Goal: Complete application form: Complete application form

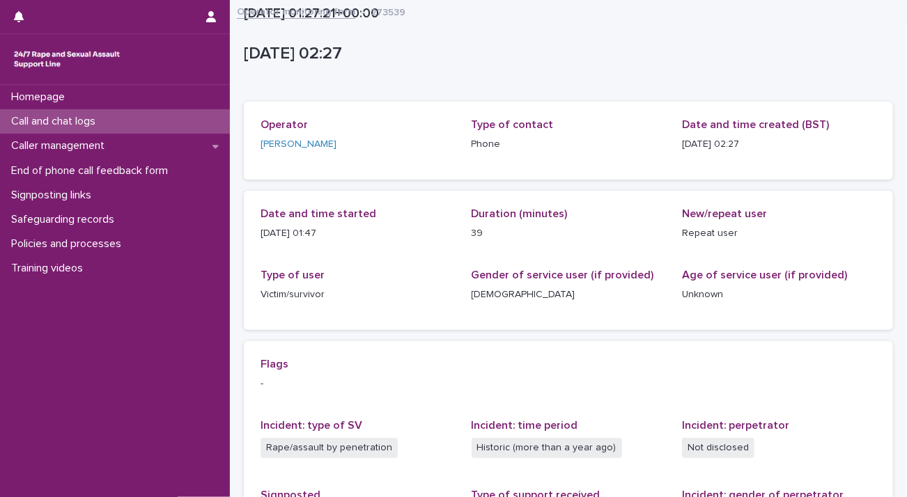
scroll to position [242, 0]
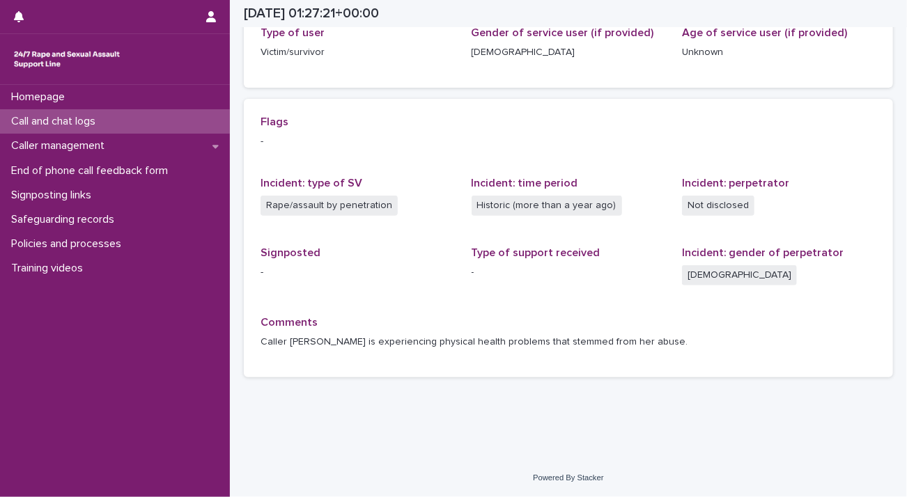
drag, startPoint x: 0, startPoint y: 0, endPoint x: 104, endPoint y: 120, distance: 159.0
click at [104, 120] on p "Call and chat logs" at bounding box center [56, 121] width 101 height 13
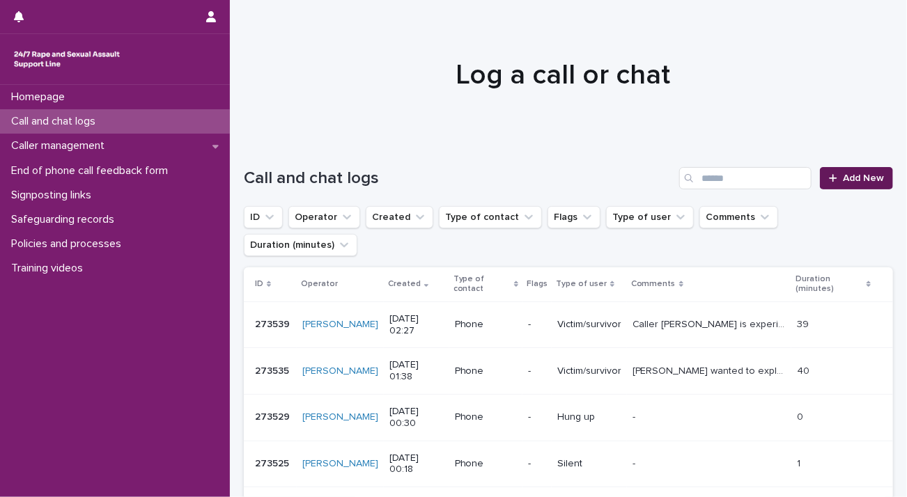
click at [844, 175] on span "Add New" at bounding box center [863, 178] width 41 height 10
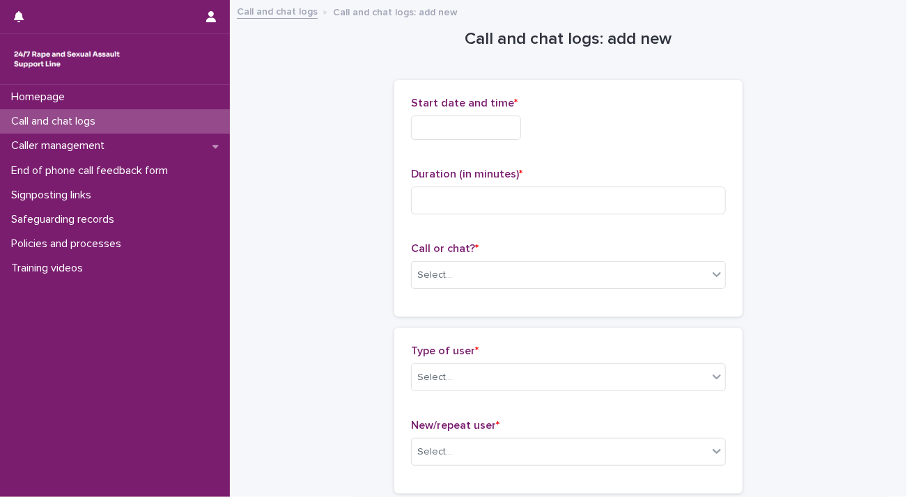
click at [429, 124] on input "text" at bounding box center [466, 128] width 110 height 24
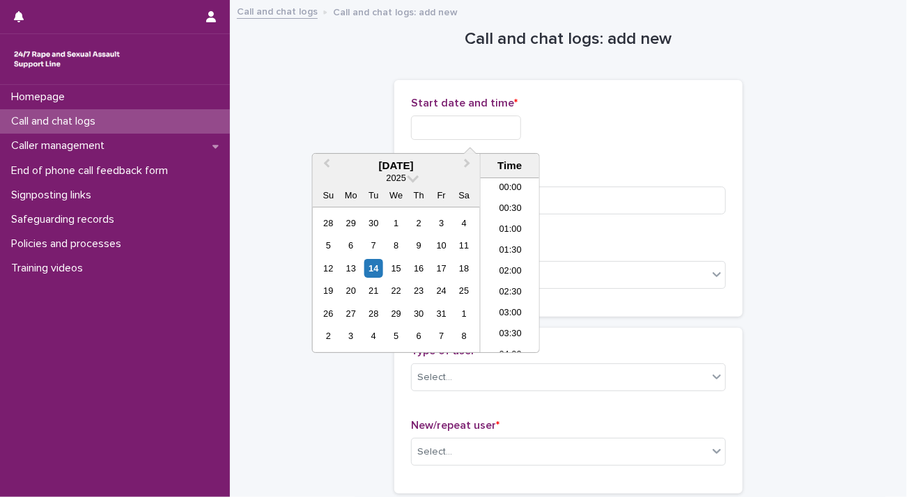
scroll to position [70, 0]
click at [508, 265] on li "03:30" at bounding box center [510, 265] width 59 height 21
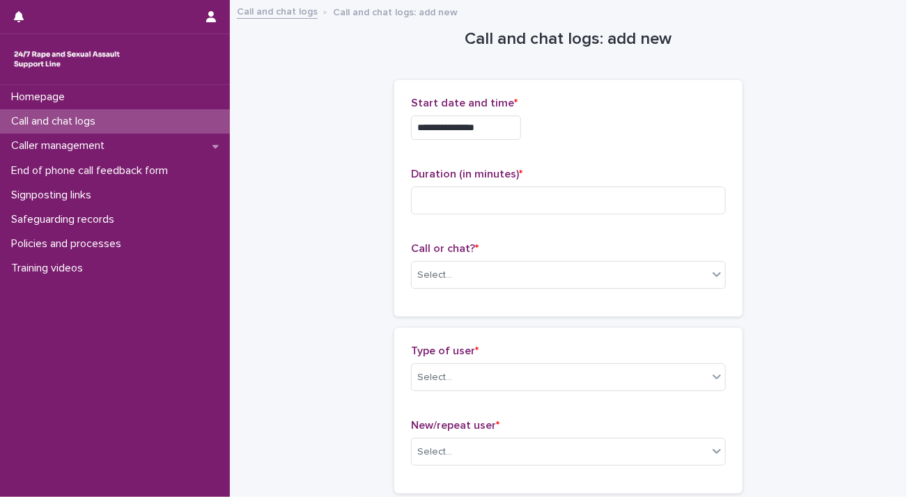
click at [496, 126] on input "**********" at bounding box center [466, 128] width 110 height 24
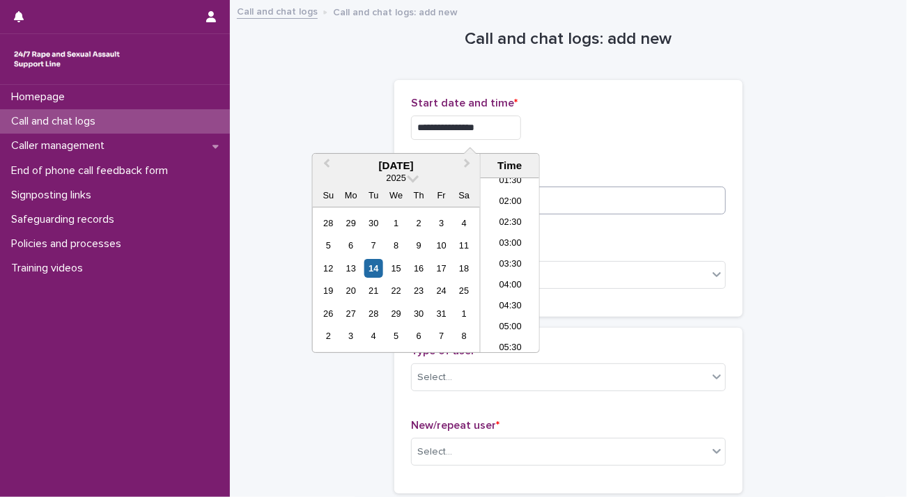
type input "**********"
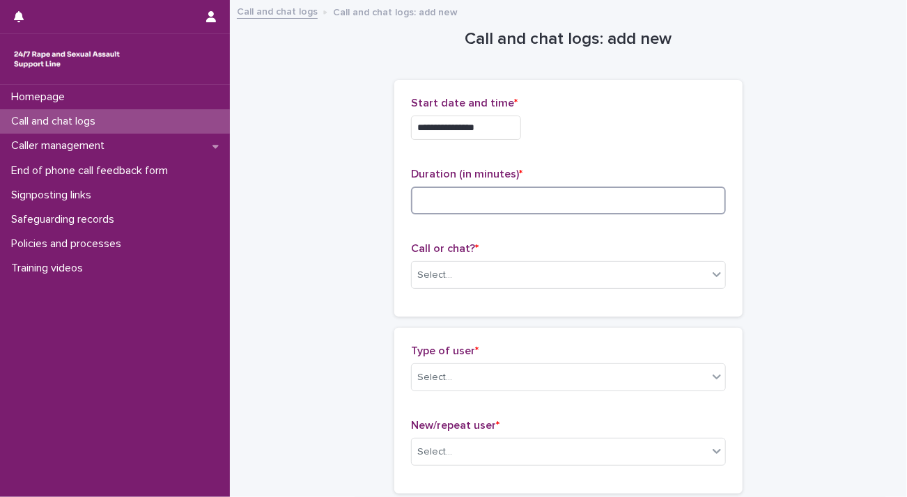
click at [621, 200] on input at bounding box center [568, 201] width 315 height 28
type input "*"
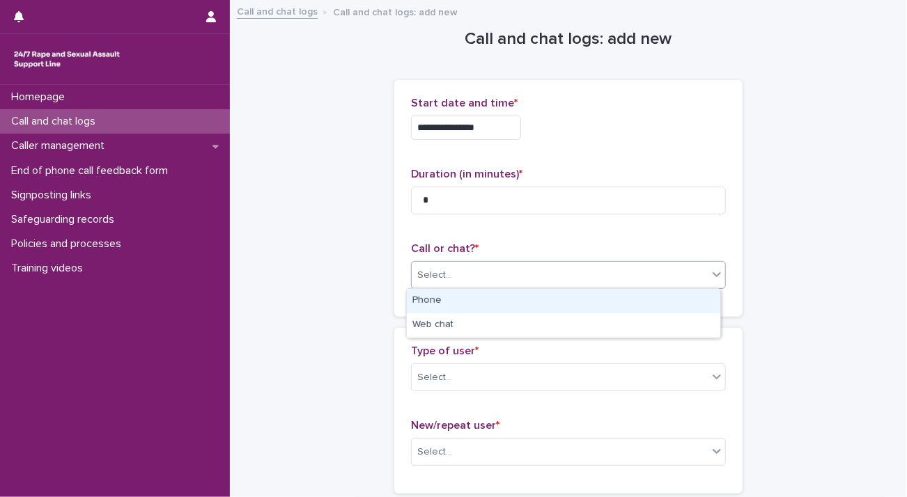
click at [529, 279] on div "Select..." at bounding box center [560, 275] width 296 height 23
click at [520, 302] on div "Phone" at bounding box center [563, 301] width 313 height 24
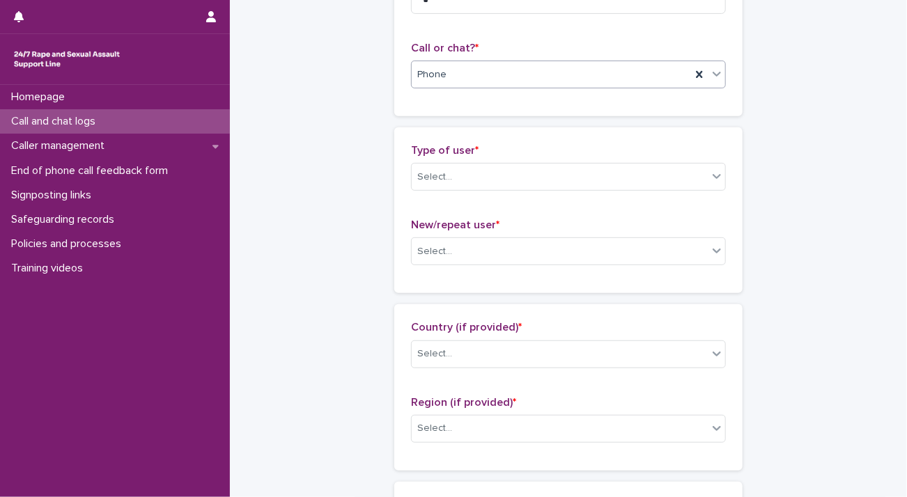
scroll to position [209, 0]
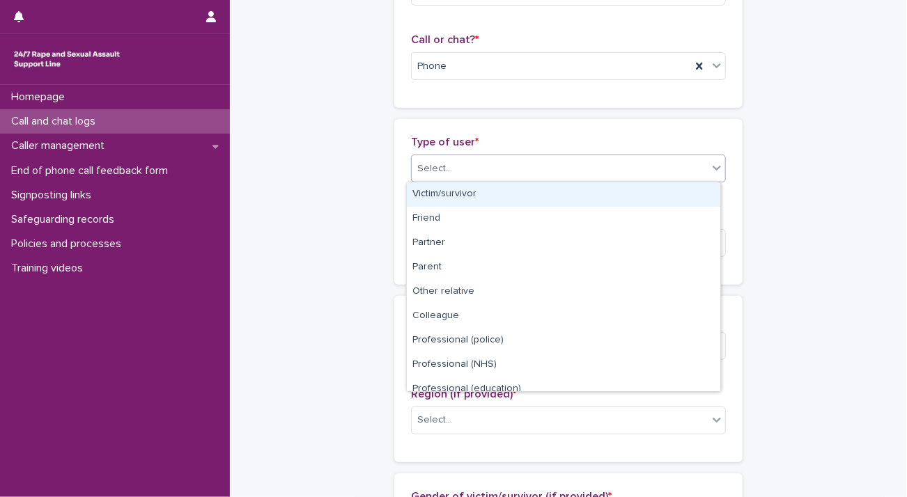
click at [488, 164] on div "Select..." at bounding box center [560, 168] width 296 height 23
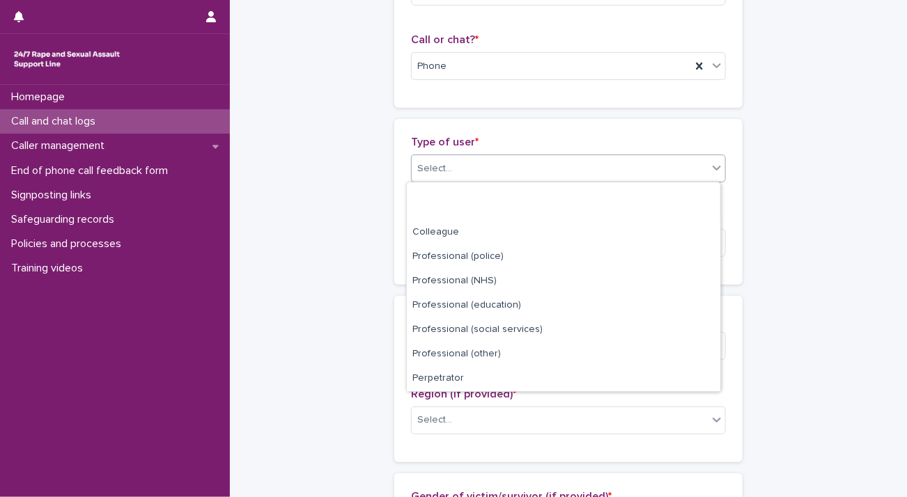
scroll to position [156, 0]
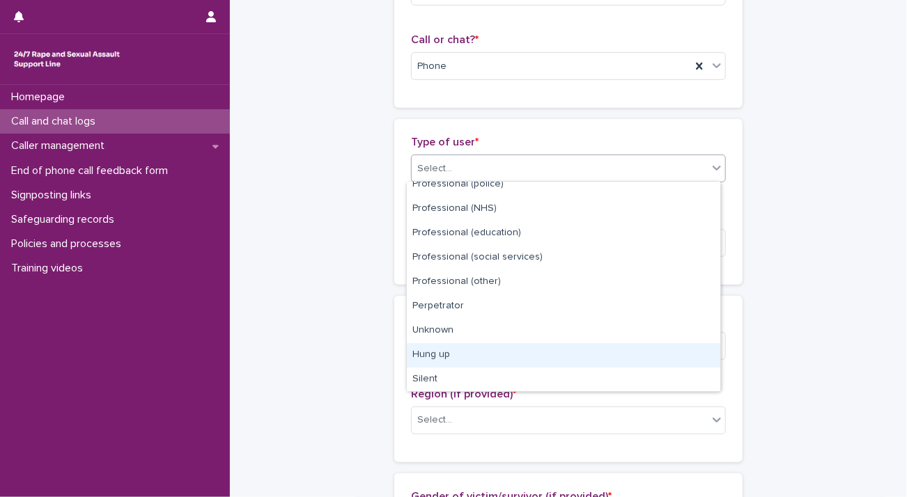
click at [484, 346] on div "Hung up" at bounding box center [563, 355] width 313 height 24
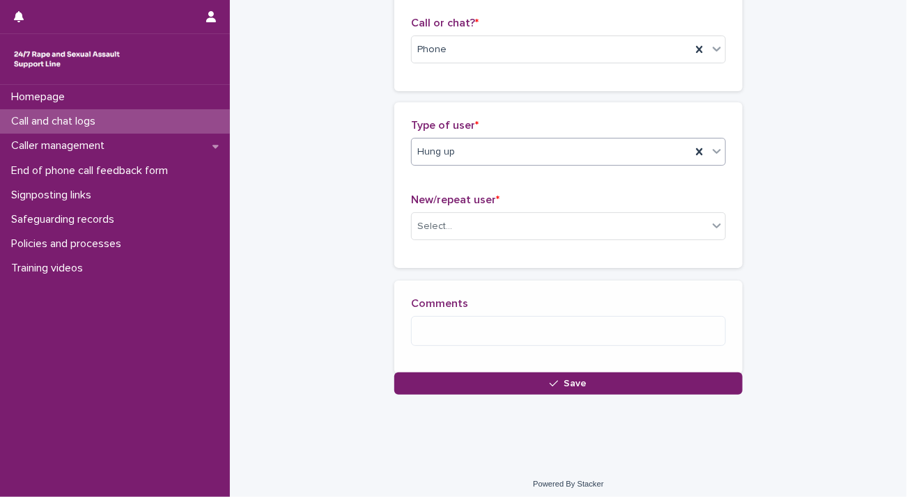
scroll to position [239, 0]
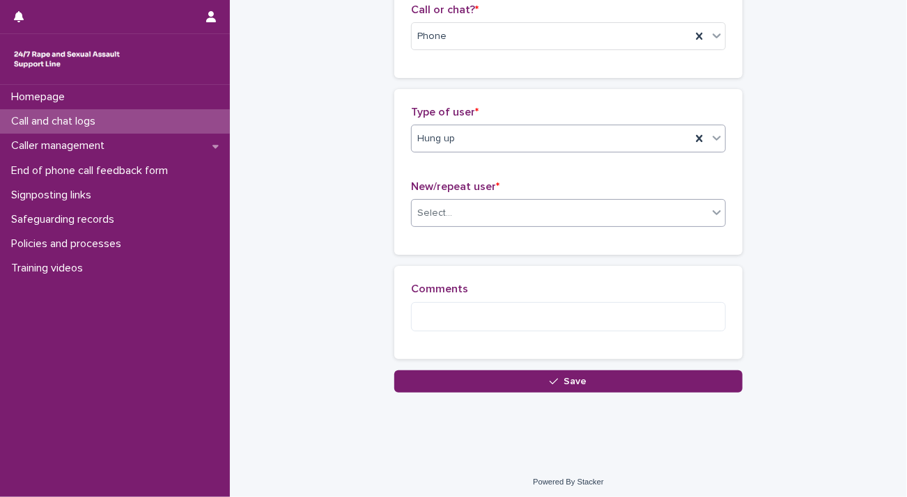
drag, startPoint x: 482, startPoint y: 212, endPoint x: 474, endPoint y: 225, distance: 14.7
click at [482, 212] on div "Select..." at bounding box center [560, 213] width 296 height 23
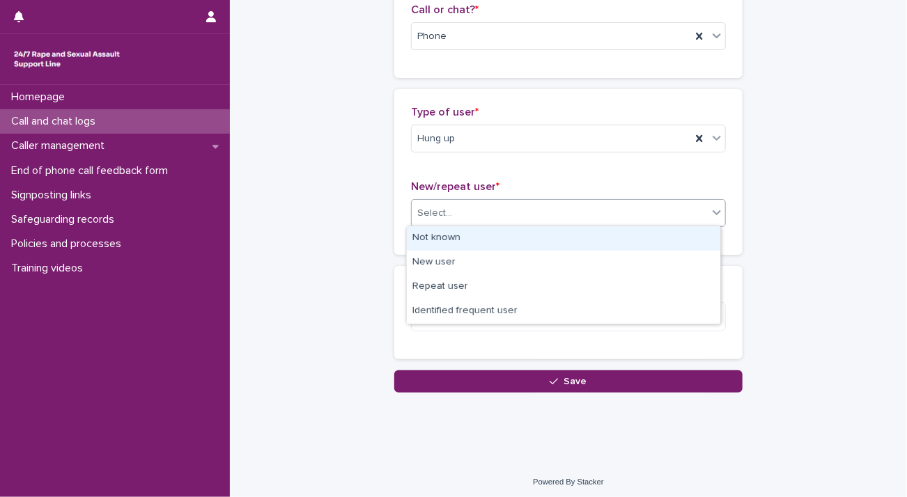
drag, startPoint x: 470, startPoint y: 241, endPoint x: 472, endPoint y: 254, distance: 13.3
click at [470, 242] on div "Not known" at bounding box center [563, 238] width 313 height 24
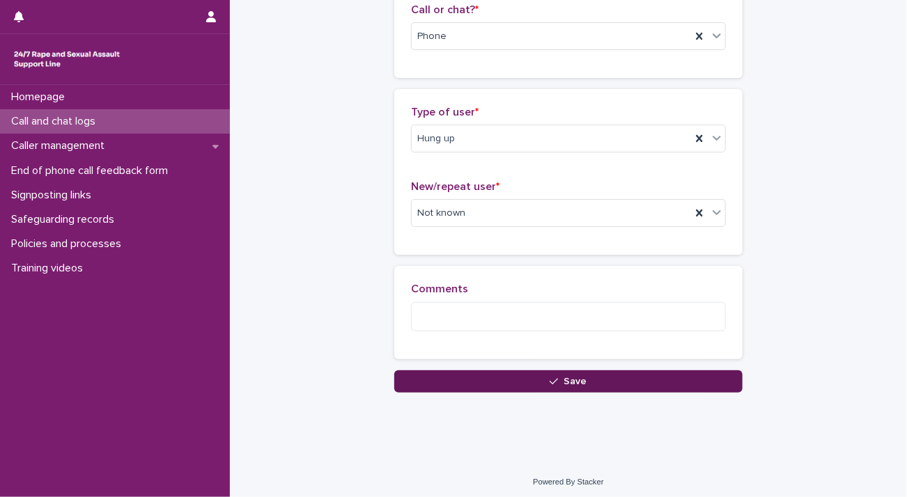
click at [529, 380] on button "Save" at bounding box center [568, 382] width 348 height 22
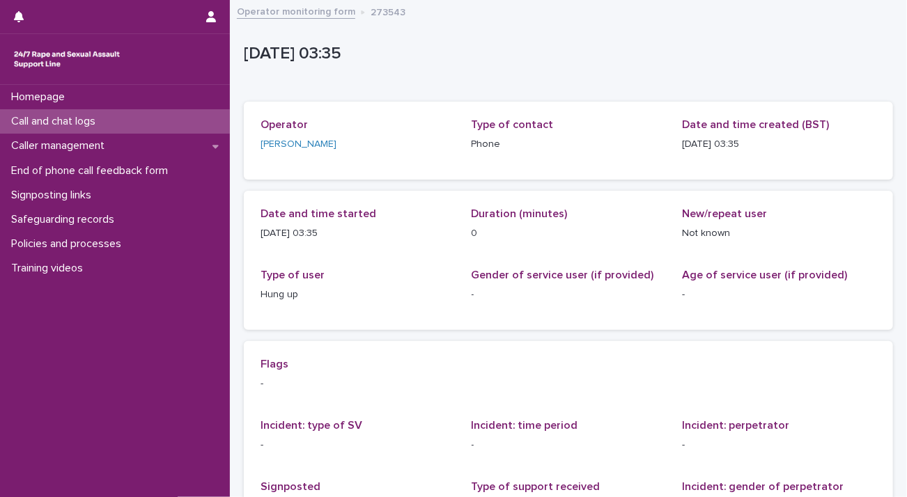
click at [123, 119] on div "Call and chat logs" at bounding box center [115, 121] width 230 height 24
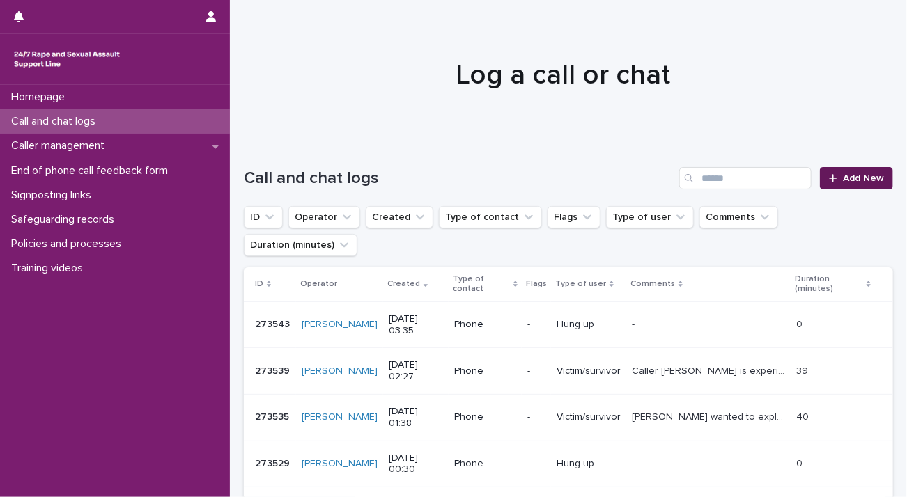
click at [843, 174] on span "Add New" at bounding box center [863, 178] width 41 height 10
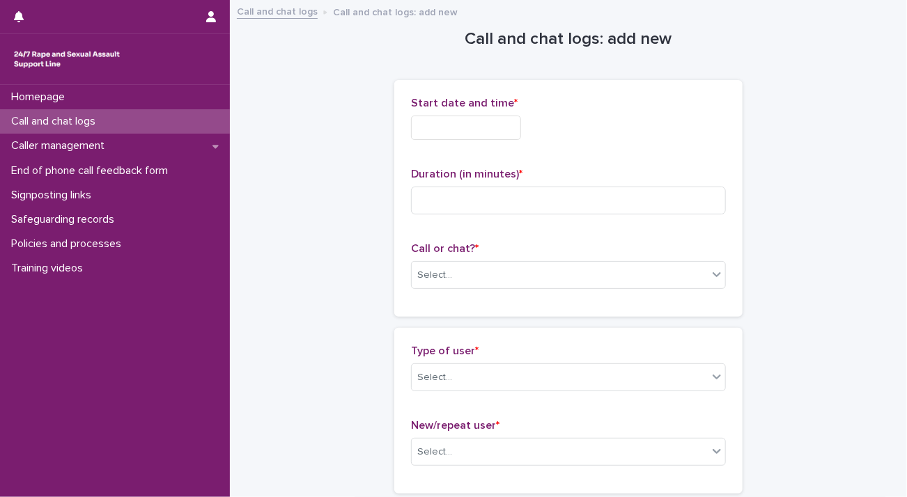
click at [429, 136] on input "text" at bounding box center [466, 128] width 110 height 24
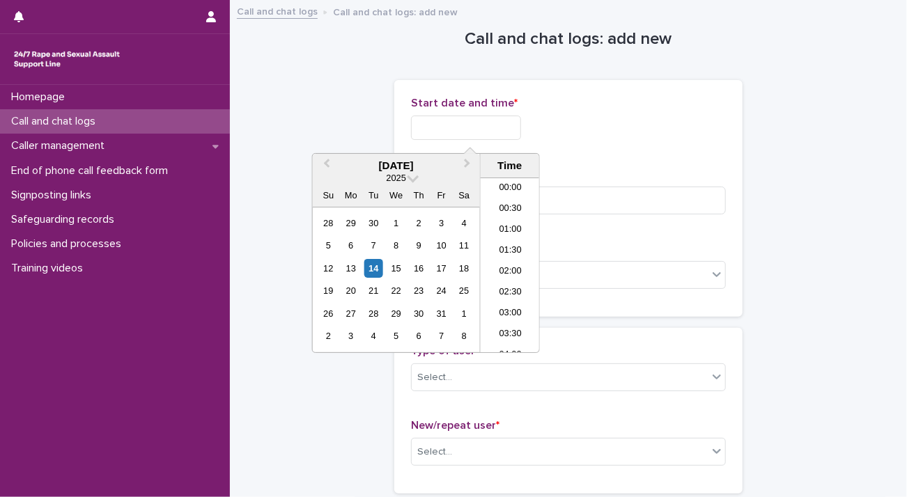
scroll to position [91, 0]
click at [513, 244] on li "03:30" at bounding box center [510, 244] width 59 height 21
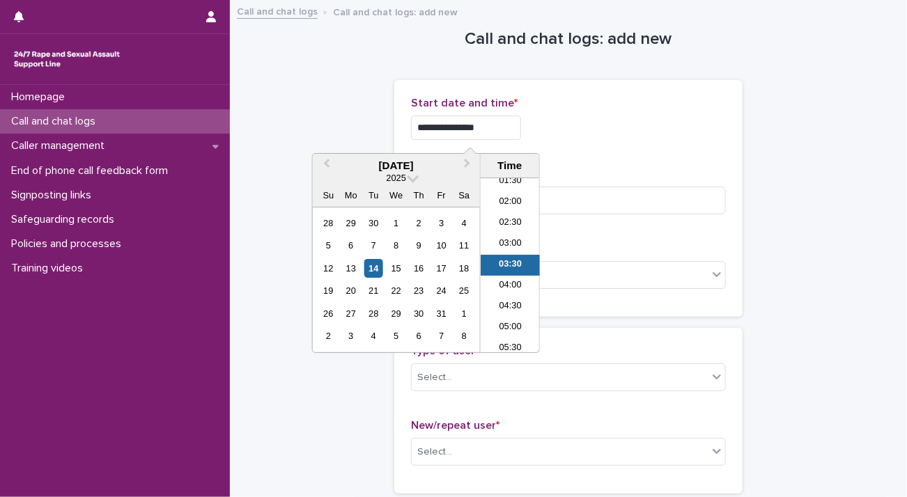
drag, startPoint x: 497, startPoint y: 127, endPoint x: 479, endPoint y: 127, distance: 18.1
click at [479, 127] on input "**********" at bounding box center [466, 128] width 110 height 24
type input "**********"
click at [600, 206] on input at bounding box center [568, 201] width 315 height 28
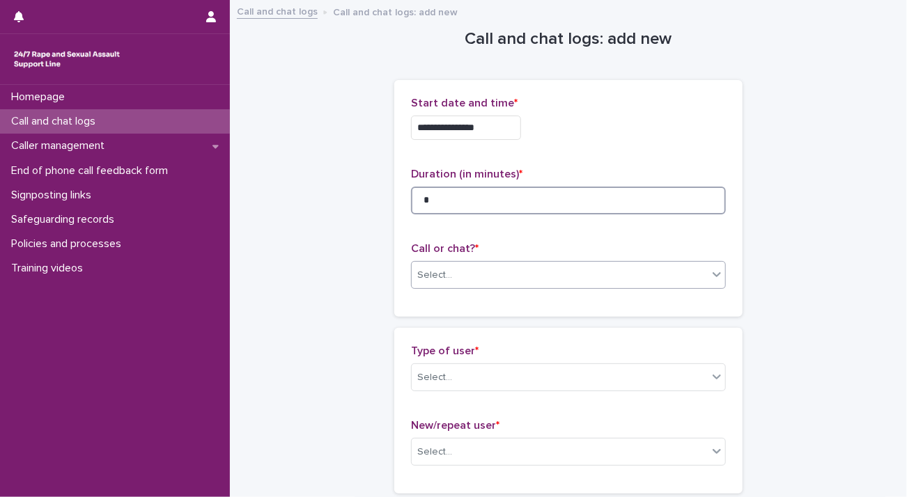
type input "*"
click at [507, 271] on div "Select..." at bounding box center [560, 275] width 296 height 23
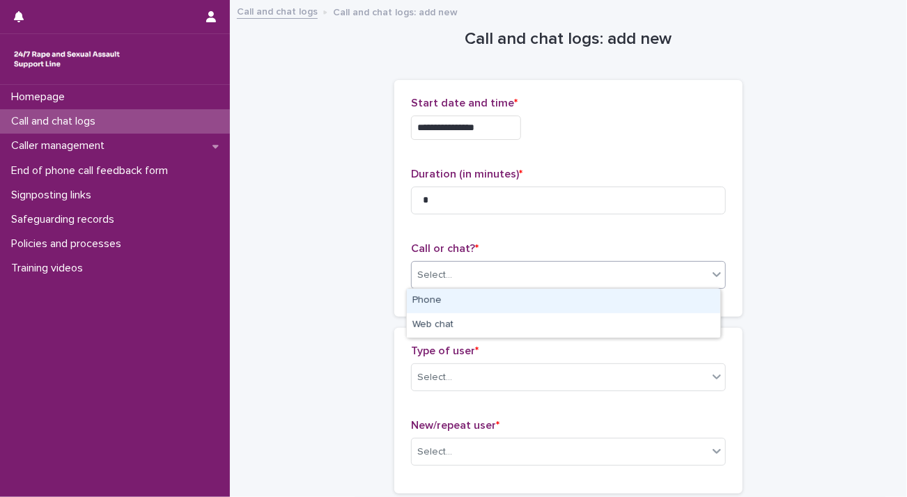
click at [499, 302] on div "Phone" at bounding box center [563, 301] width 313 height 24
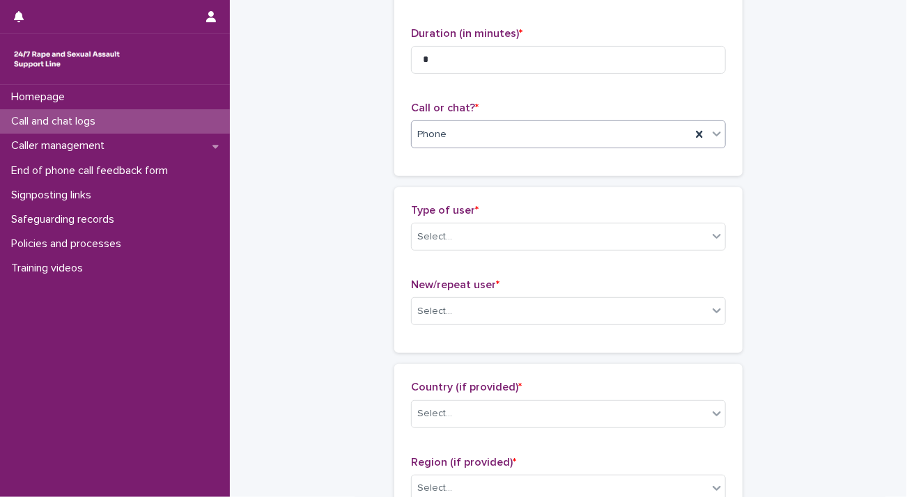
scroll to position [209, 0]
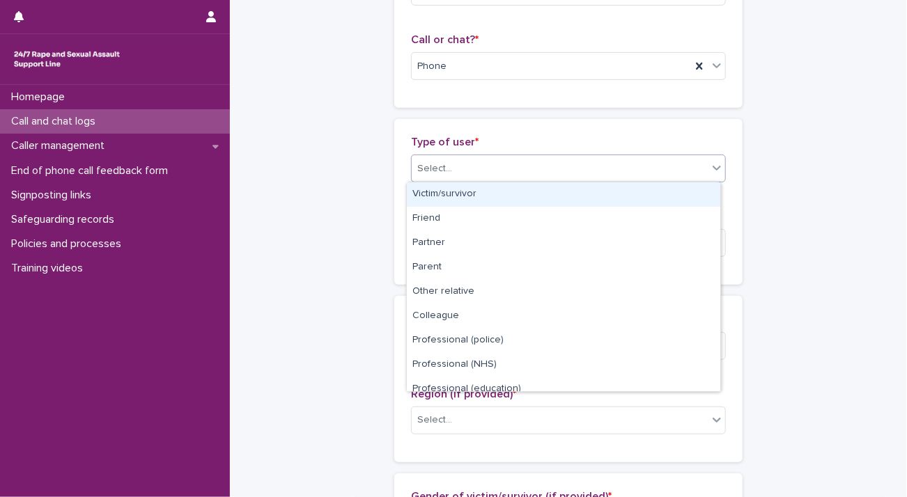
drag, startPoint x: 495, startPoint y: 158, endPoint x: 504, endPoint y: 182, distance: 25.1
click at [496, 160] on div "Select..." at bounding box center [560, 168] width 296 height 23
click at [502, 196] on div "Victim/survivor" at bounding box center [563, 195] width 313 height 24
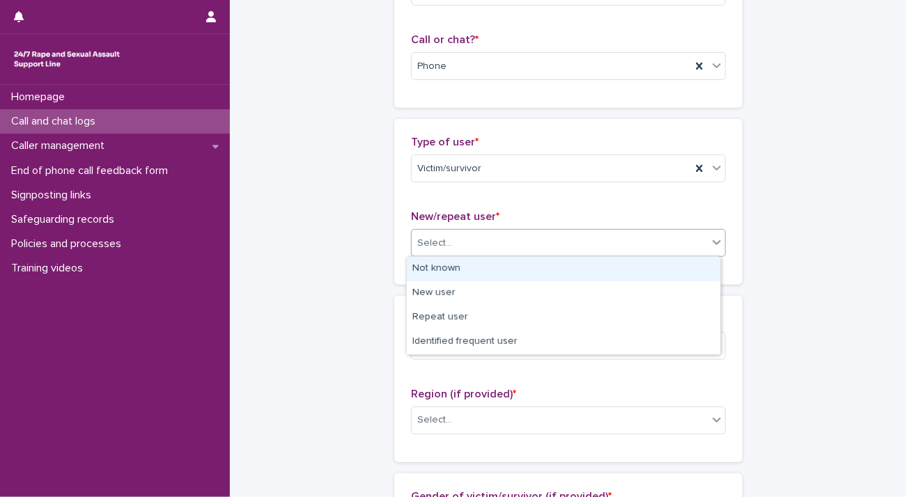
click at [511, 241] on div "Select..." at bounding box center [560, 243] width 296 height 23
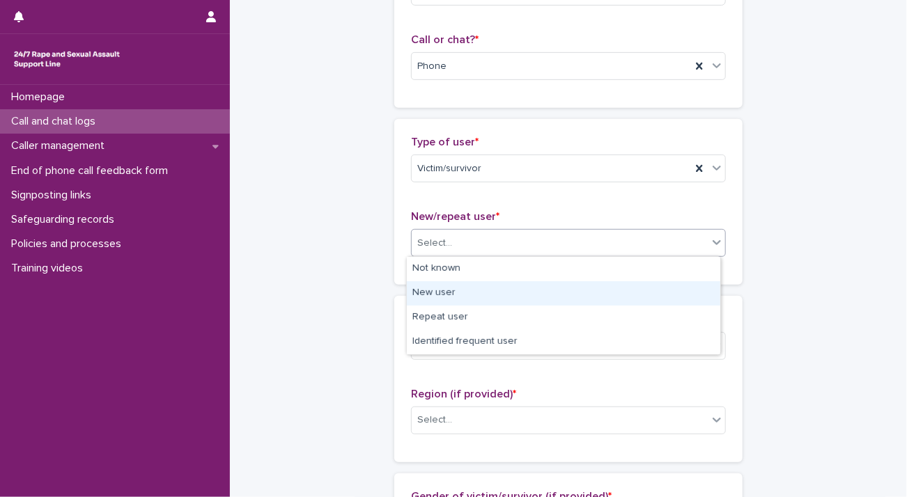
click at [508, 295] on div "New user" at bounding box center [563, 293] width 313 height 24
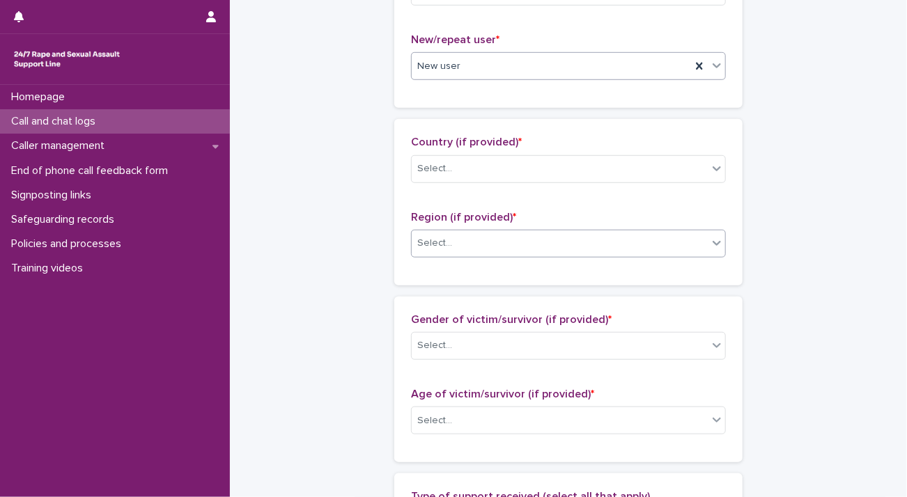
scroll to position [418, 0]
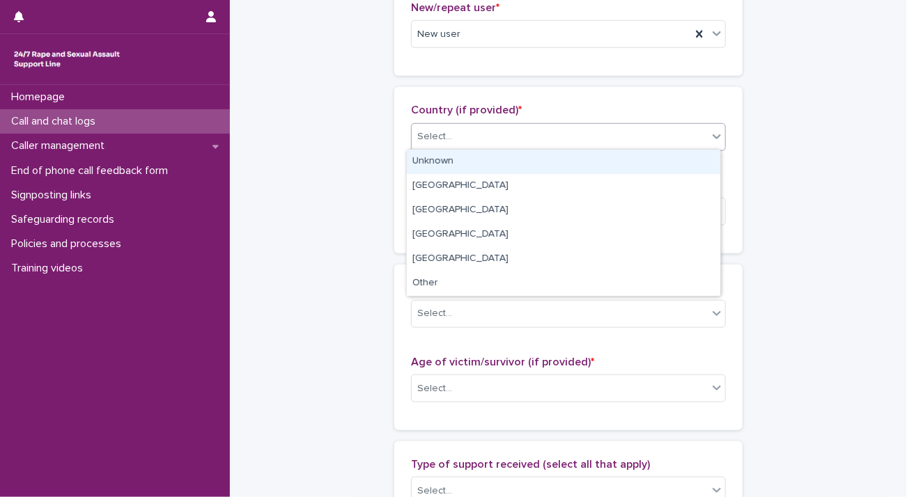
drag, startPoint x: 486, startPoint y: 138, endPoint x: 483, endPoint y: 169, distance: 30.7
click at [485, 139] on div "Select..." at bounding box center [560, 136] width 296 height 23
click at [483, 171] on div "Unknown" at bounding box center [563, 162] width 313 height 24
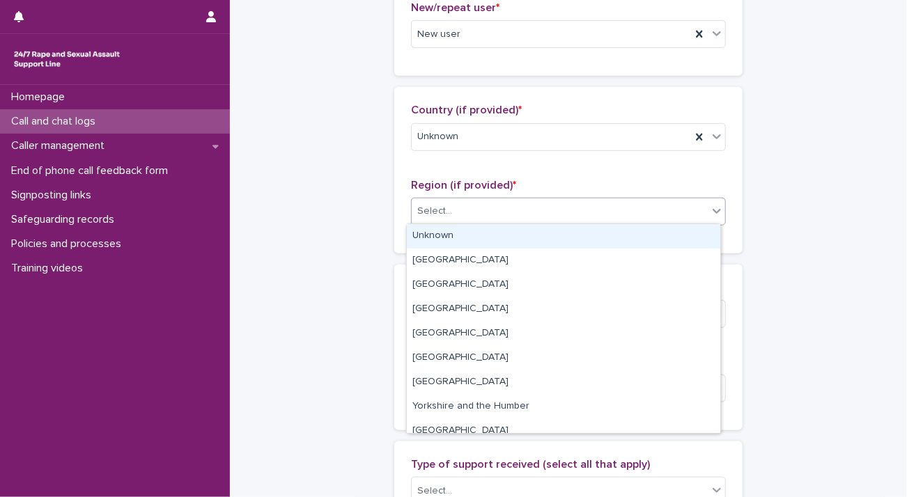
click at [496, 212] on div "Select..." at bounding box center [560, 211] width 296 height 23
click at [489, 233] on div "Unknown" at bounding box center [563, 236] width 313 height 24
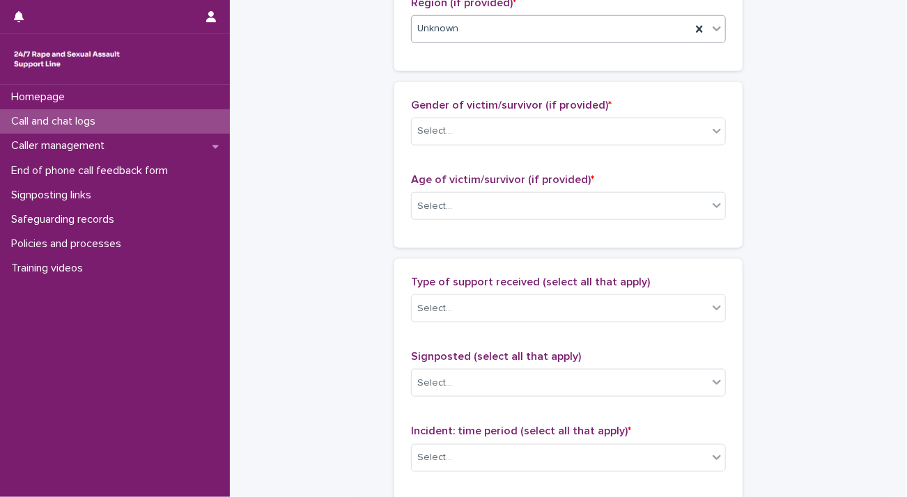
scroll to position [697, 0]
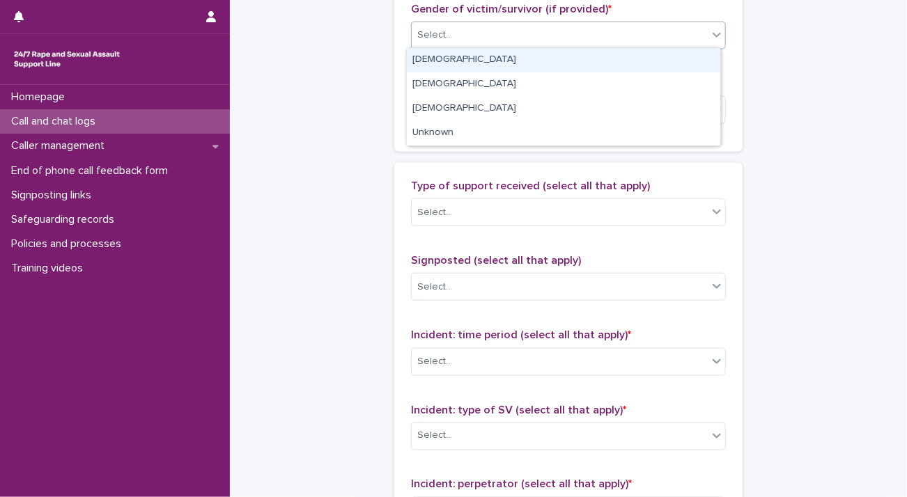
click at [490, 38] on div "Select..." at bounding box center [560, 35] width 296 height 23
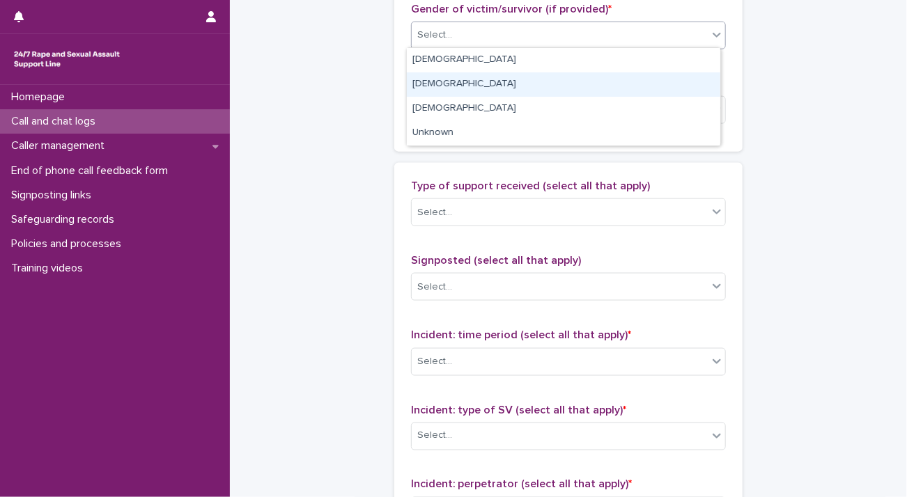
click at [488, 86] on div "[DEMOGRAPHIC_DATA]" at bounding box center [563, 84] width 313 height 24
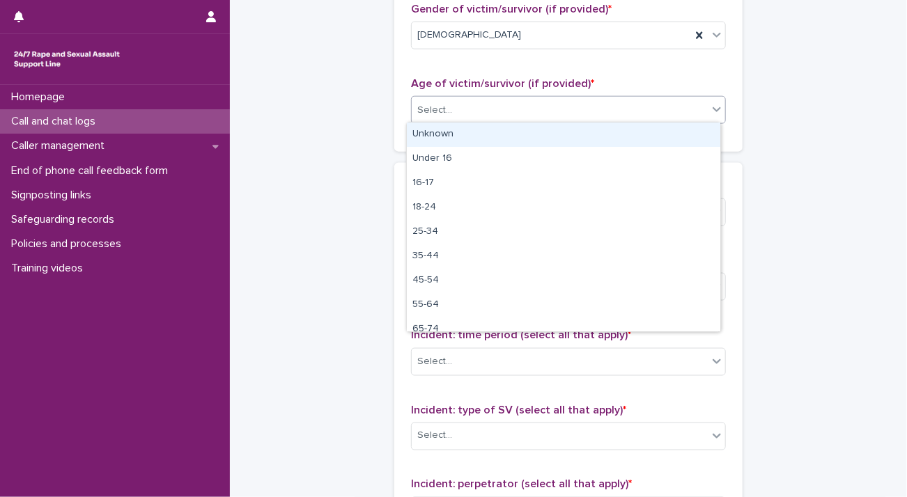
click at [479, 113] on div "Select..." at bounding box center [560, 110] width 296 height 23
click at [477, 137] on div "Unknown" at bounding box center [563, 135] width 313 height 24
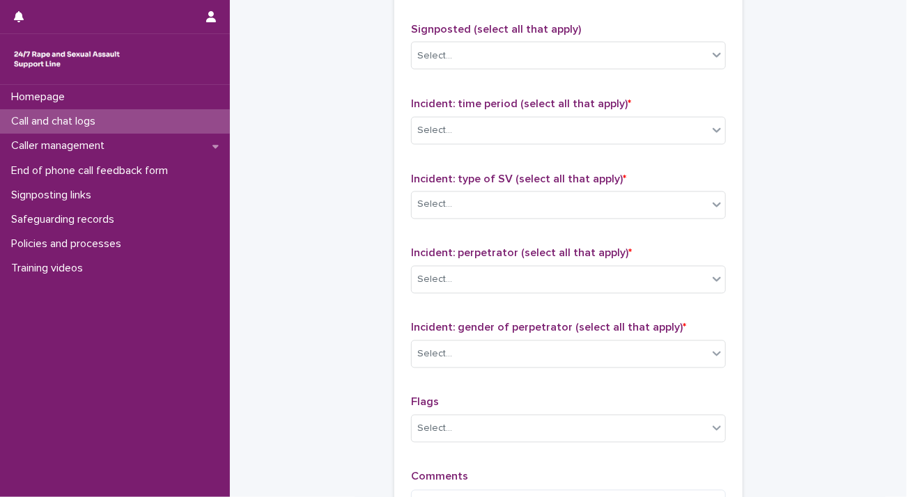
scroll to position [906, 0]
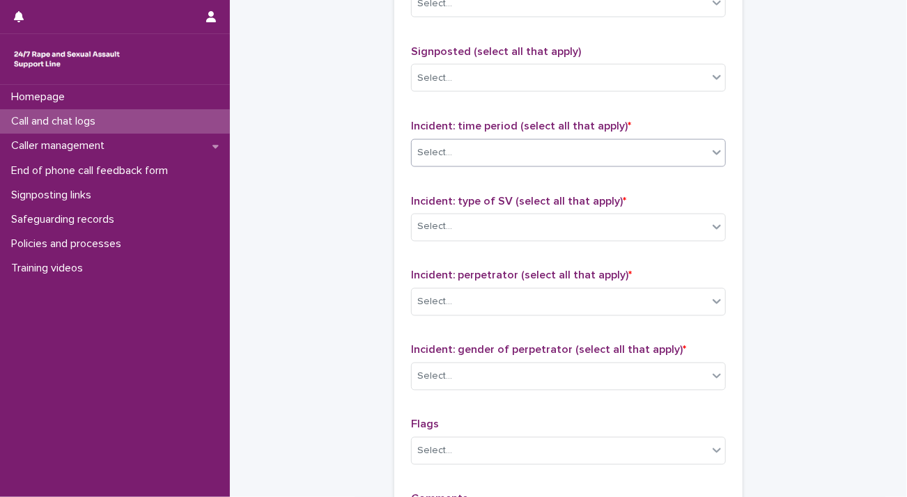
click at [495, 152] on div "Select..." at bounding box center [560, 152] width 296 height 23
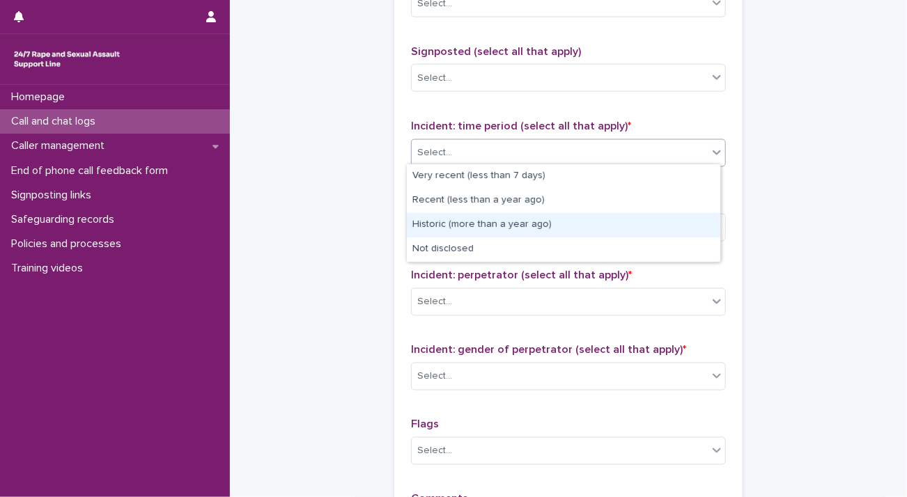
click at [485, 226] on div "Historic (more than a year ago)" at bounding box center [563, 225] width 313 height 24
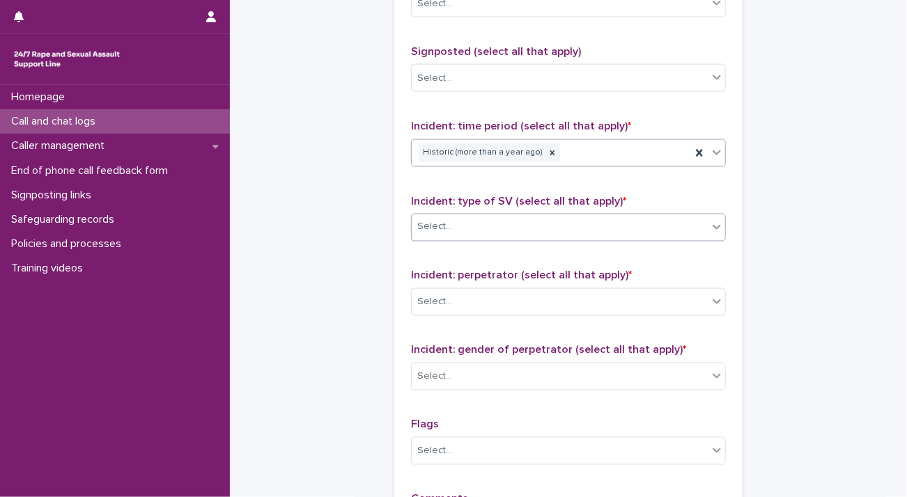
click at [485, 234] on div "Select..." at bounding box center [560, 227] width 296 height 23
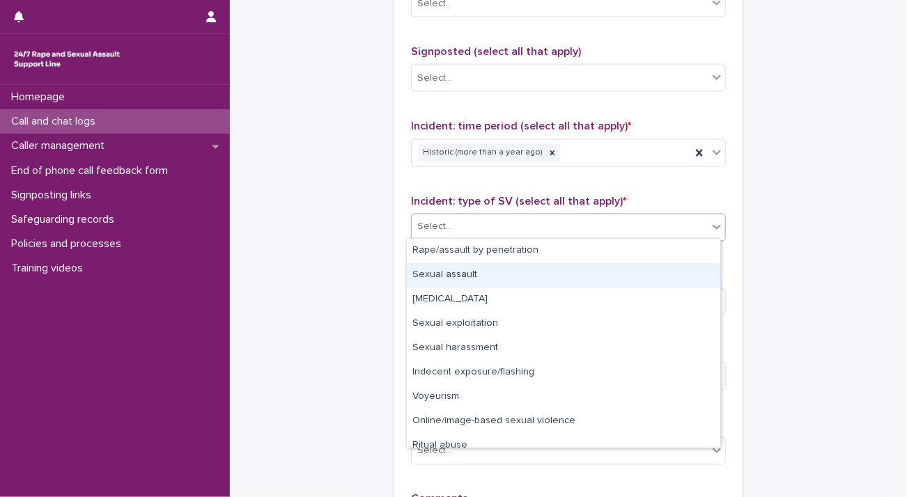
click at [482, 273] on div "Sexual assault" at bounding box center [563, 275] width 313 height 24
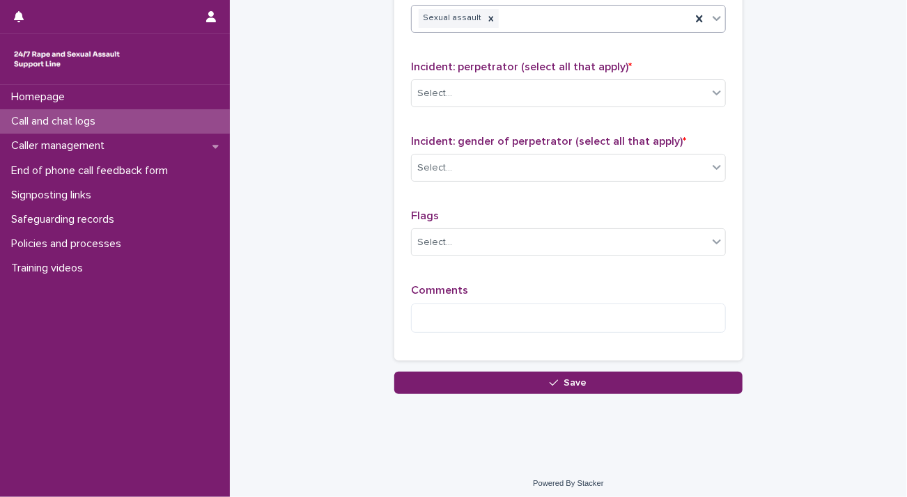
scroll to position [1116, 0]
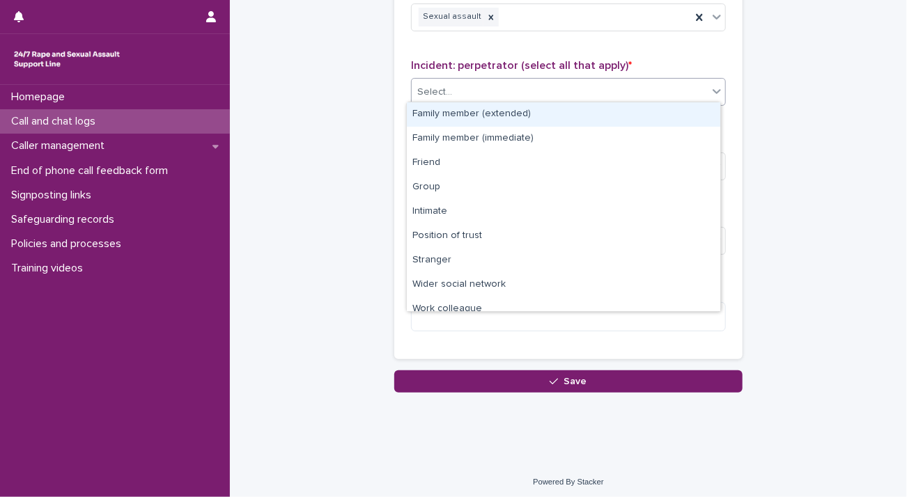
click at [482, 84] on div "Select..." at bounding box center [560, 92] width 296 height 23
click at [527, 115] on div "Family member (extended)" at bounding box center [563, 114] width 313 height 24
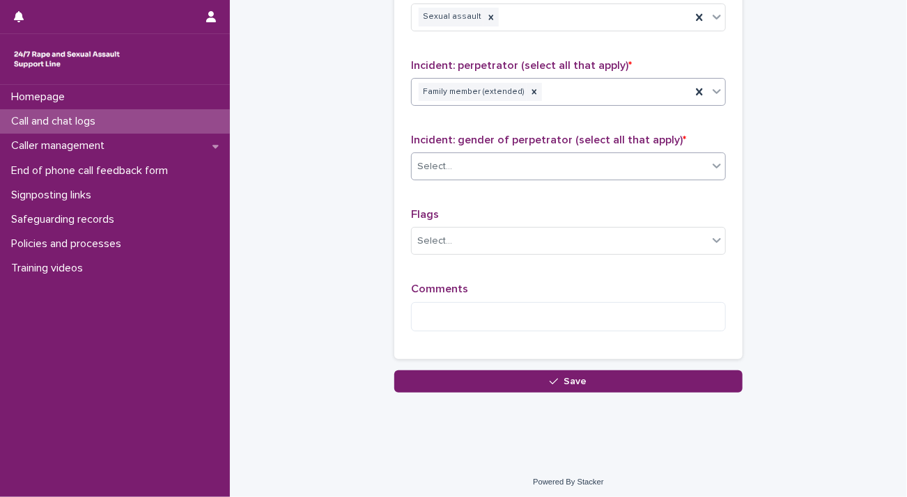
click at [496, 168] on div "Select..." at bounding box center [560, 166] width 296 height 23
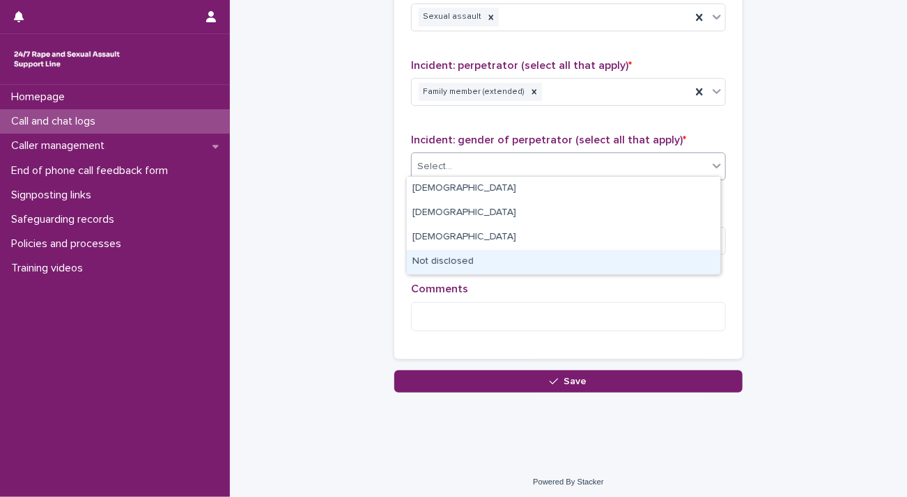
click at [488, 259] on div "Not disclosed" at bounding box center [563, 262] width 313 height 24
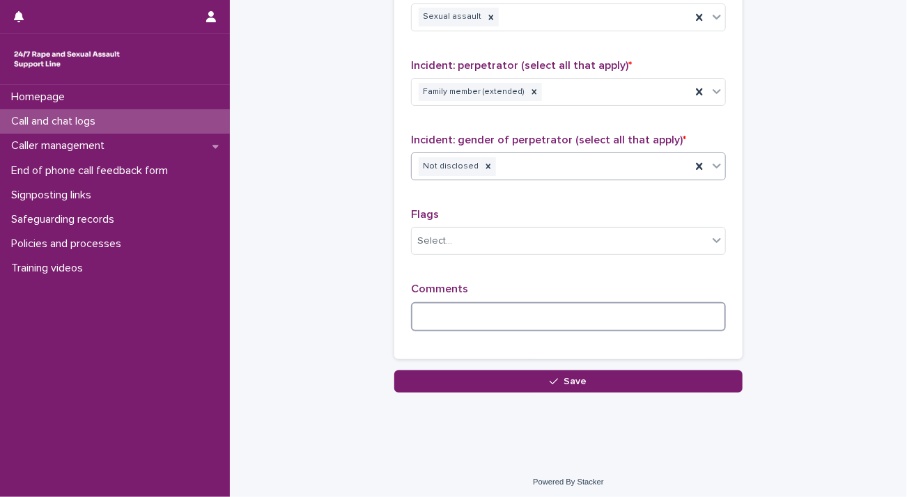
click at [483, 311] on textarea at bounding box center [568, 317] width 315 height 30
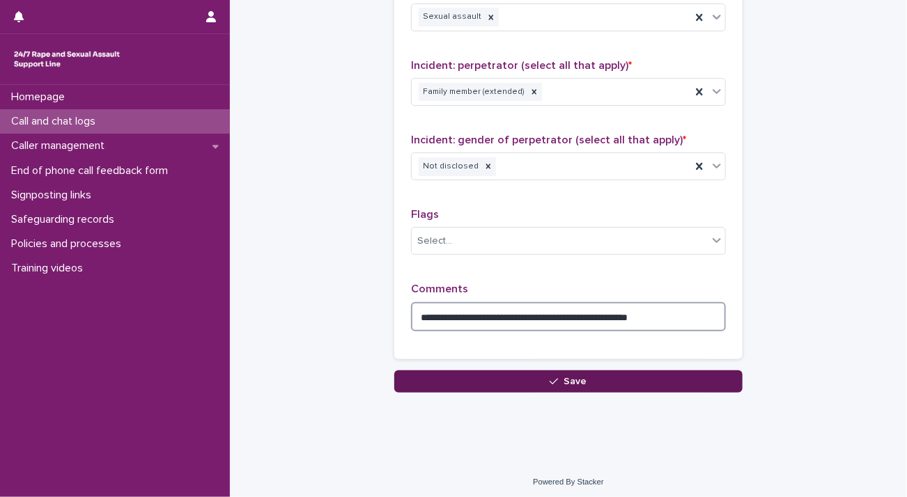
type textarea "**********"
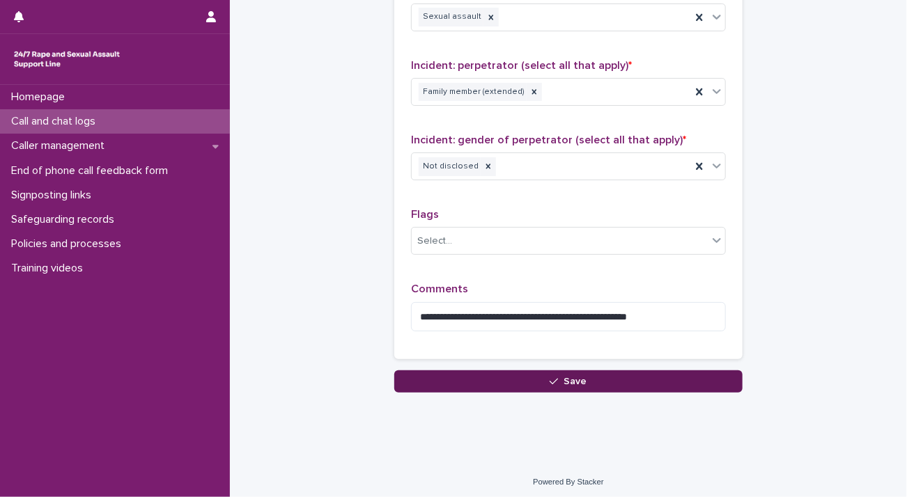
click at [536, 380] on button "Save" at bounding box center [568, 382] width 348 height 22
